Goal: Understand process/instructions

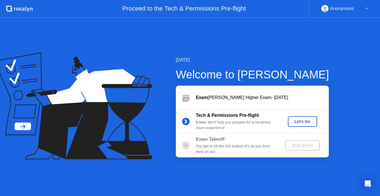
click at [297, 120] on div "Let's Go" at bounding box center [302, 121] width 25 height 4
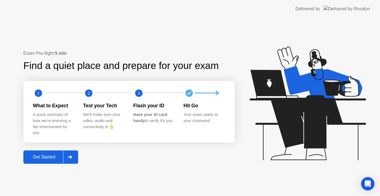
click at [55, 159] on div "Get Started" at bounding box center [44, 157] width 38 height 5
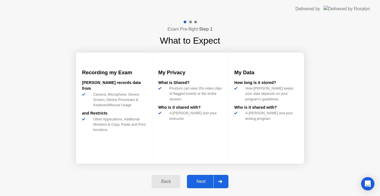
click at [207, 182] on div "Next" at bounding box center [201, 181] width 25 height 5
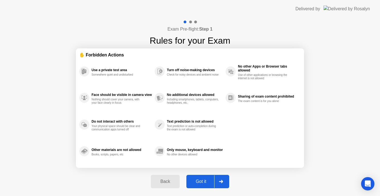
click at [205, 181] on div "Got it" at bounding box center [201, 181] width 26 height 5
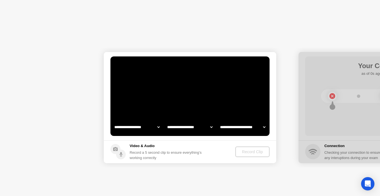
select select "**********"
select select "*******"
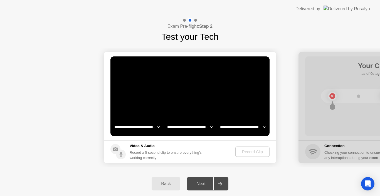
click at [203, 186] on div "Next" at bounding box center [201, 183] width 25 height 5
drag, startPoint x: 203, startPoint y: 185, endPoint x: 211, endPoint y: 173, distance: 15.1
click at [203, 185] on div "Next" at bounding box center [201, 183] width 25 height 5
click at [248, 152] on div "Record Clip" at bounding box center [253, 152] width 30 height 4
click at [247, 152] on div "Record Clip" at bounding box center [253, 152] width 30 height 4
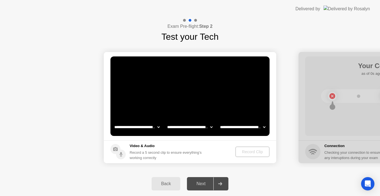
click at [193, 20] on div at bounding box center [190, 20] width 16 height 5
click at [177, 186] on div "Back" at bounding box center [165, 183] width 25 height 5
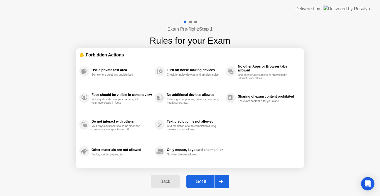
click at [157, 177] on button "Back" at bounding box center [165, 181] width 29 height 13
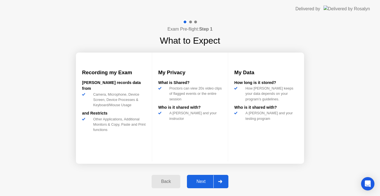
click at [166, 182] on div "Back" at bounding box center [165, 181] width 25 height 5
